Goal: Task Accomplishment & Management: Use online tool/utility

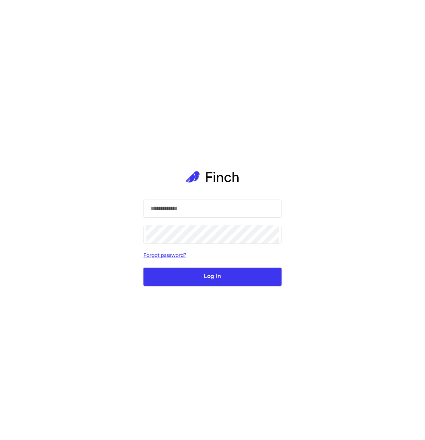
click at [185, 218] on form "​ ​ Forgot password? Log In" at bounding box center [212, 242] width 138 height 86
click at [184, 208] on input "text" at bounding box center [212, 208] width 133 height 19
type input "**********"
click at [143, 268] on button "Log In" at bounding box center [212, 277] width 138 height 18
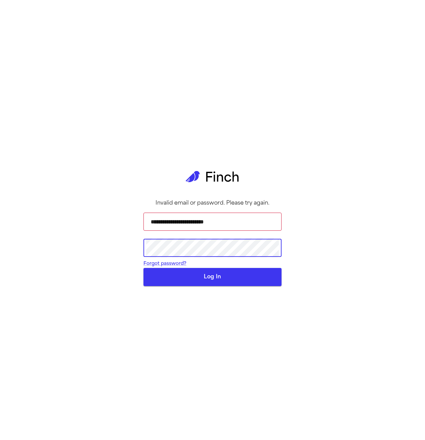
scroll to position [0, 0]
click at [142, 256] on main "**********" at bounding box center [212, 220] width 149 height 440
click at [218, 286] on button "Log In" at bounding box center [212, 277] width 138 height 18
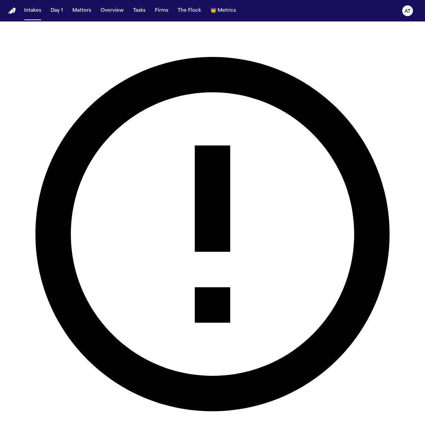
click at [112, 114] on main "Failed to load intakes. Please try refreshing the page." at bounding box center [212, 230] width 425 height 418
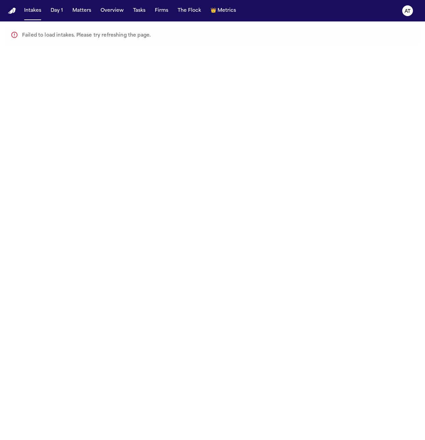
click at [161, 154] on main "Failed to load intakes. Please try refreshing the page." at bounding box center [212, 230] width 425 height 418
click at [155, 170] on main "Failed to load intakes. Please try refreshing the page." at bounding box center [212, 230] width 425 height 418
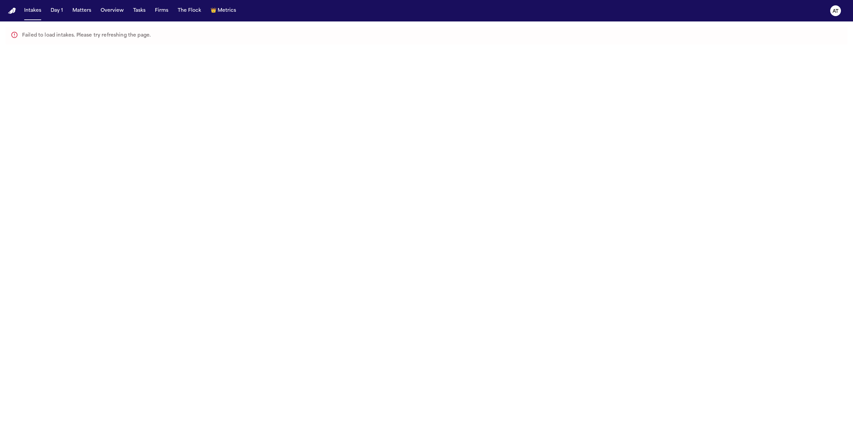
click at [425, 139] on main "Failed to load intakes. Please try refreshing the page." at bounding box center [426, 230] width 853 height 418
click at [300, 86] on main "Failed to load intakes. Please try refreshing the page." at bounding box center [426, 230] width 853 height 418
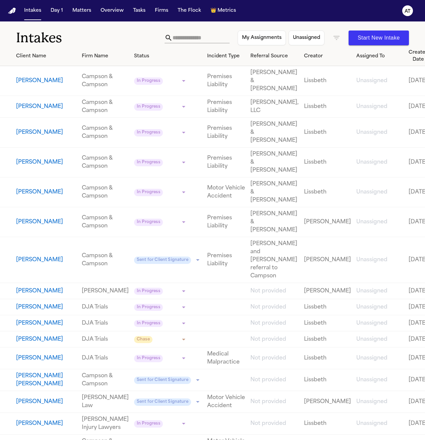
click at [278, 22] on div "Intakes My Assignments Unassigned Start New Intake" at bounding box center [212, 33] width 425 height 25
